Goal: Find specific page/section: Find specific page/section

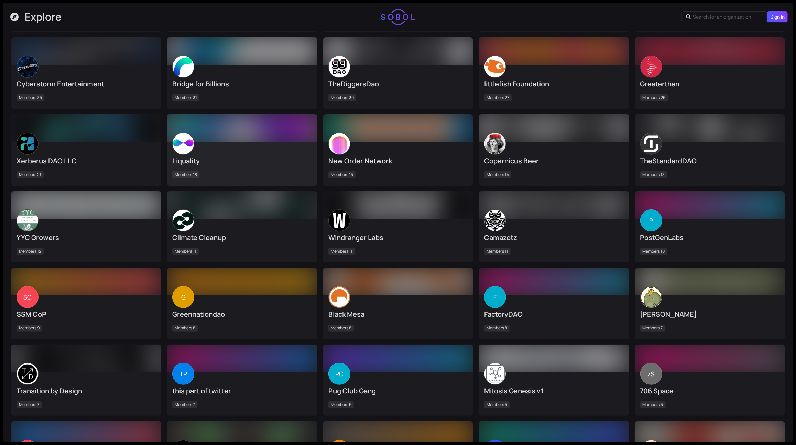
scroll to position [802, 0]
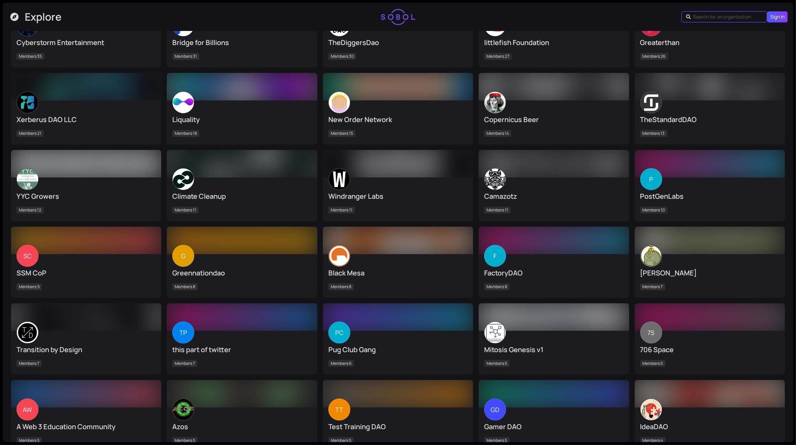
click at [707, 15] on input "text" at bounding box center [725, 17] width 65 height 8
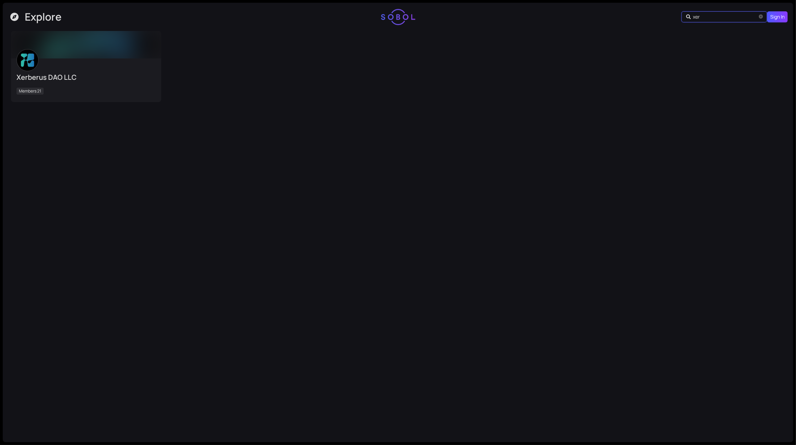
scroll to position [0, 0]
type input "xer"
click at [73, 68] on div "Xerberus DAO LLC Members 21" at bounding box center [85, 80] width 139 height 33
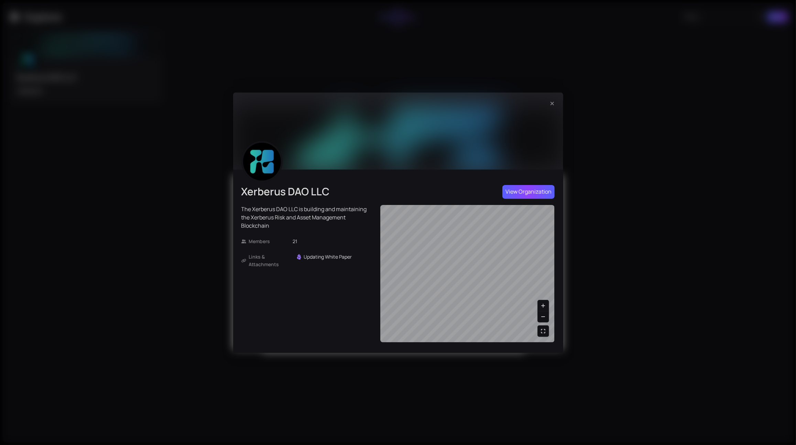
click at [532, 187] on button "View Organization" at bounding box center [528, 192] width 52 height 14
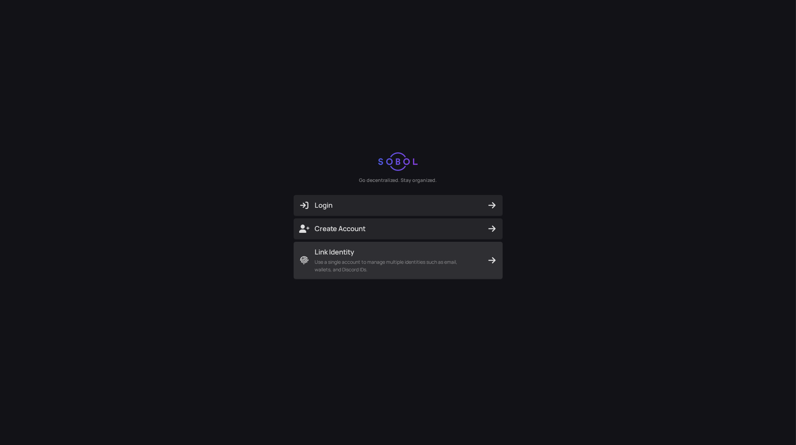
click at [360, 254] on span "Link Identity" at bounding box center [394, 252] width 158 height 10
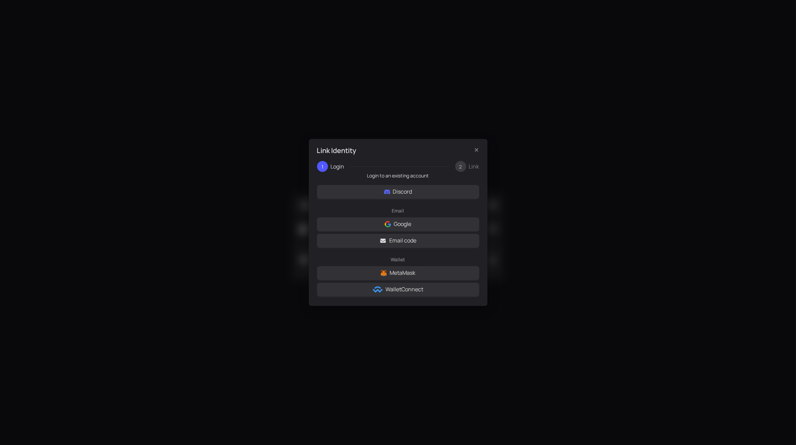
click at [169, 249] on div "Link Identity 1 Login 2 Link Login to an existing account Discord Email Google …" at bounding box center [398, 222] width 796 height 445
click at [153, 174] on div "Link Identity 1 Login 2 Link Login to an existing account Discord Email Google …" at bounding box center [398, 222] width 796 height 445
click at [474, 149] on icon "Close" at bounding box center [476, 149] width 7 height 5
